Goal: Obtain resource: Download file/media

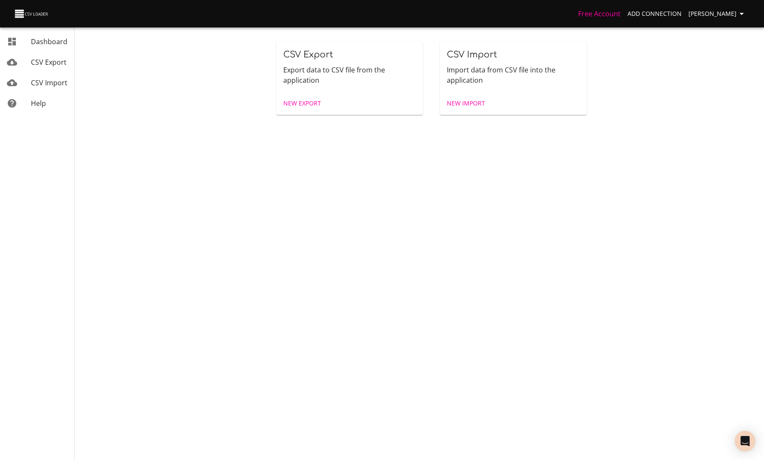
click at [52, 56] on link "CSV Export" at bounding box center [37, 62] width 74 height 21
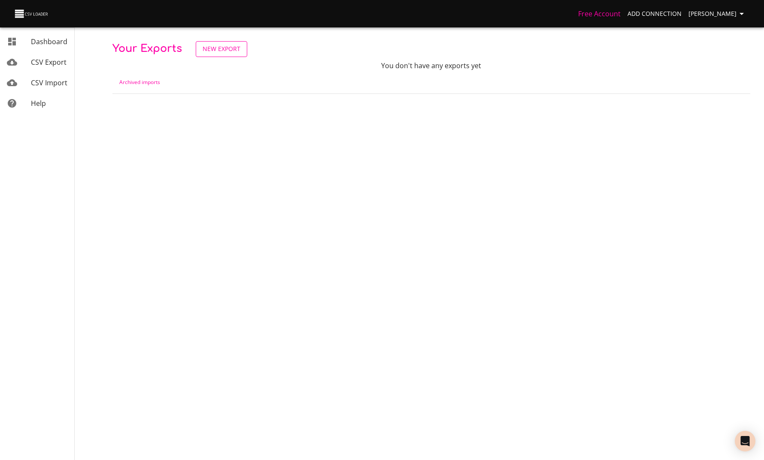
click at [236, 48] on span "New Export" at bounding box center [222, 49] width 38 height 11
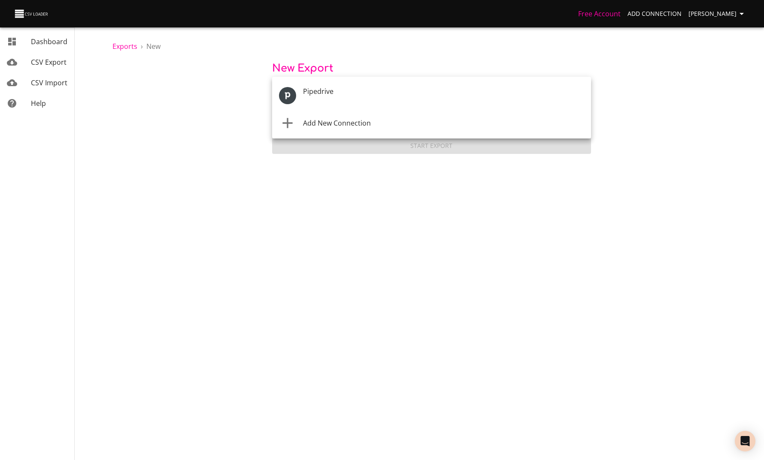
click at [306, 94] on body "Free Account Add Connection [PERSON_NAME] Dashboard CSV Export CSV Import Help …" at bounding box center [382, 230] width 764 height 460
click at [318, 97] on p at bounding box center [443, 102] width 281 height 10
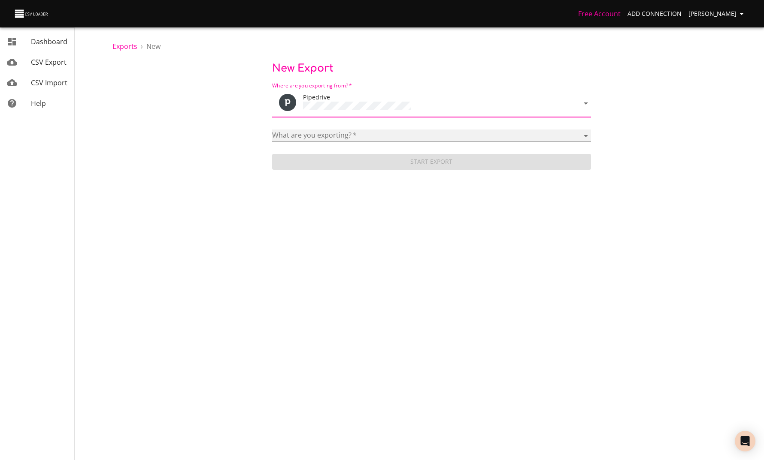
click at [321, 131] on select "Activities Activity Types Deal Products Deals Email Threads Emails Notes Organi…" at bounding box center [431, 136] width 319 height 12
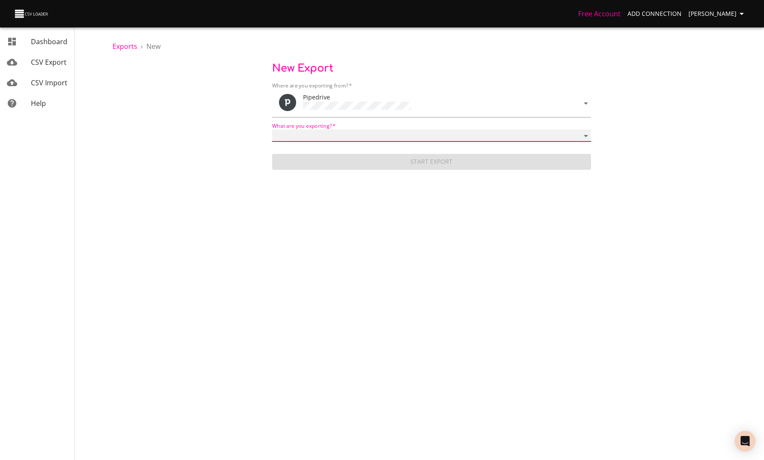
select select "mail_threads"
click at [272, 130] on select "Activities Activity Types Deal Products Deals Email Threads Emails Notes Organi…" at bounding box center [431, 136] width 319 height 12
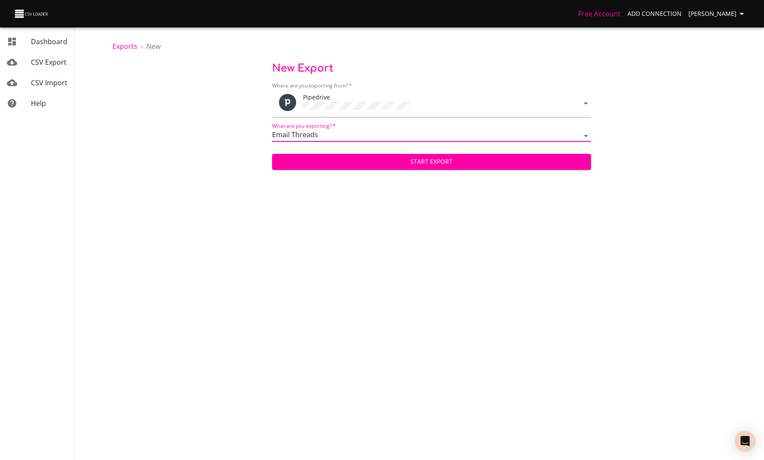
click at [370, 162] on span "Start Export" at bounding box center [431, 162] width 305 height 11
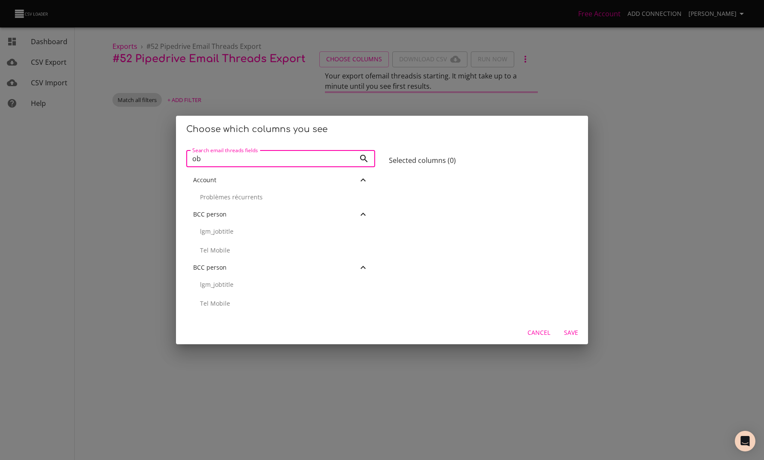
type input "o"
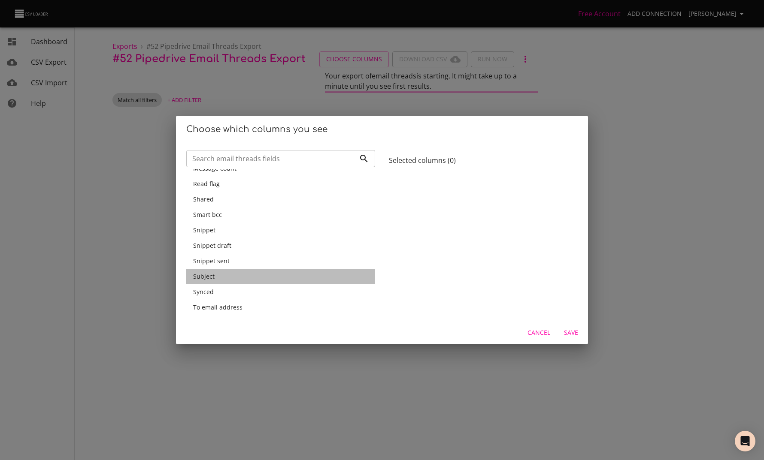
click at [232, 275] on div "Subject" at bounding box center [280, 276] width 175 height 9
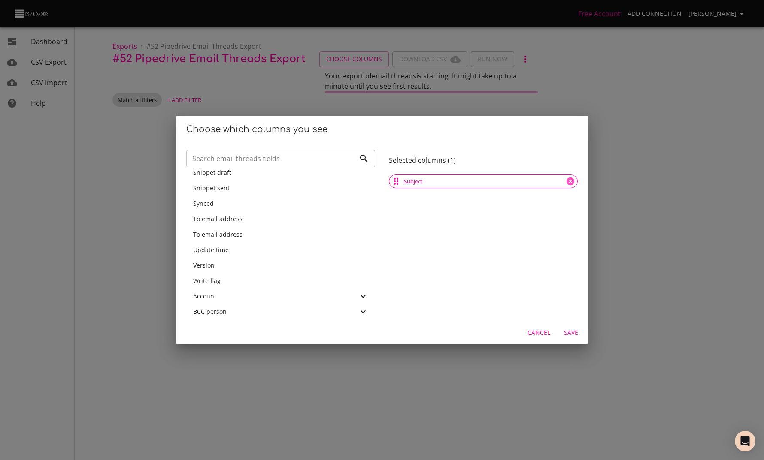
scroll to position [485, 0]
click at [230, 251] on div "Update time" at bounding box center [280, 251] width 175 height 9
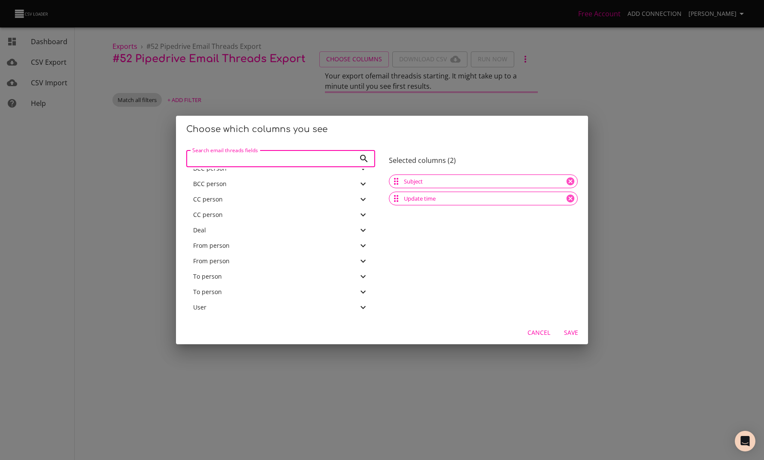
click at [242, 161] on input "Search email threads fields" at bounding box center [270, 158] width 169 height 17
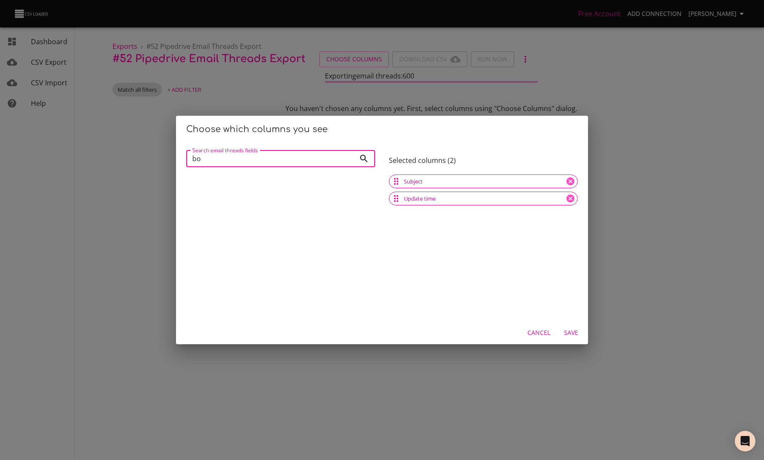
type input "b"
type input "c"
click at [253, 182] on div "Add time" at bounding box center [280, 180] width 175 height 9
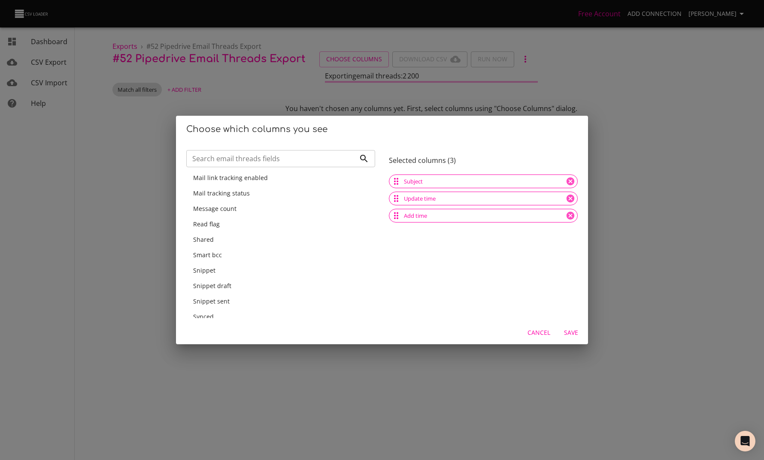
scroll to position [359, 0]
click at [241, 269] on div "Snippet" at bounding box center [280, 270] width 175 height 9
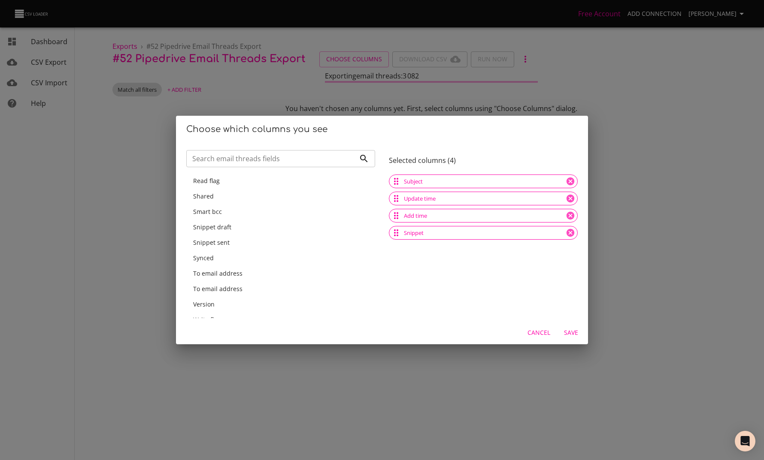
scroll to position [417, 0]
click at [245, 281] on div "Account" at bounding box center [275, 285] width 165 height 9
click at [244, 281] on div "BCC person" at bounding box center [275, 285] width 165 height 9
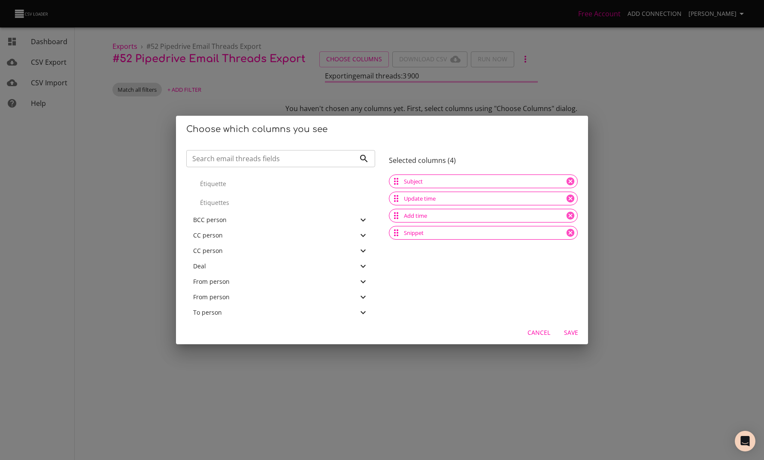
click at [255, 262] on div "Deal" at bounding box center [275, 266] width 165 height 9
click at [248, 324] on div "User" at bounding box center [275, 328] width 165 height 9
click at [575, 334] on span "Save" at bounding box center [570, 333] width 21 height 11
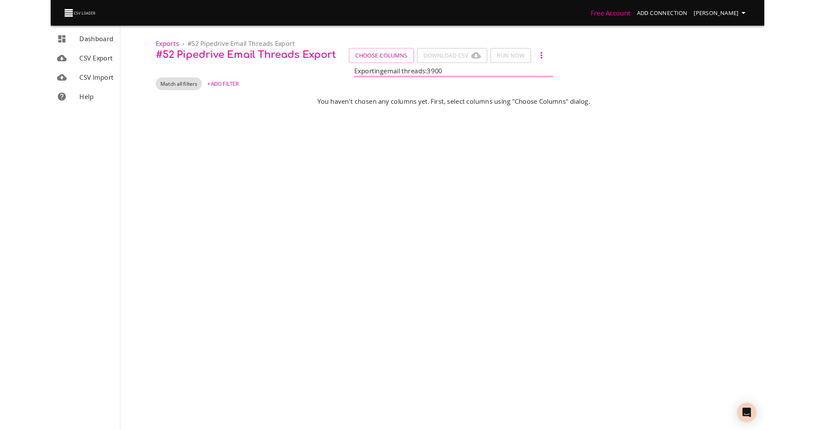
scroll to position [0, 0]
